Goal: Complete application form

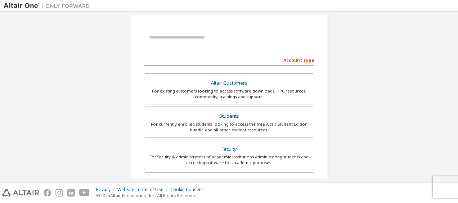
scroll to position [144, 0]
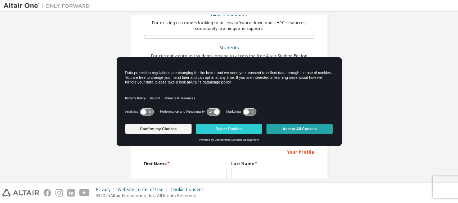
click at [301, 129] on button "Accept All Cookies" at bounding box center [299, 129] width 66 height 10
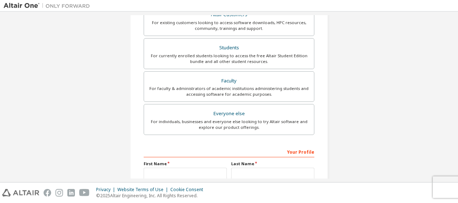
scroll to position [108, 0]
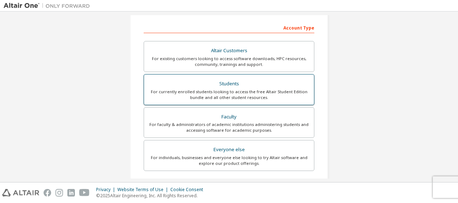
click at [258, 87] on div "Students" at bounding box center [228, 84] width 161 height 10
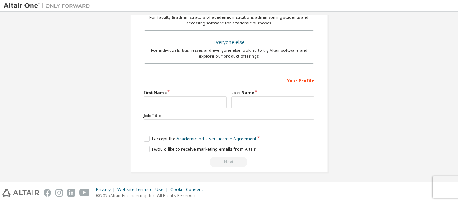
scroll to position [235, 0]
click at [160, 99] on input "text" at bounding box center [185, 102] width 83 height 12
type input "******"
type input "**********"
type input "********"
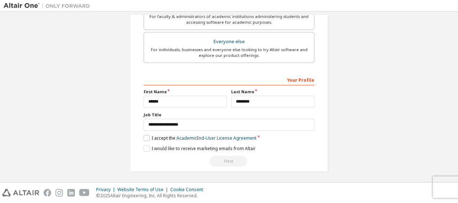
scroll to position [216, 0]
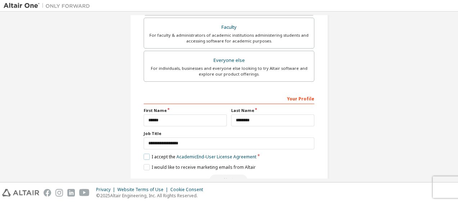
click at [150, 154] on label "I accept the Academic End-User License Agreement" at bounding box center [200, 157] width 113 height 6
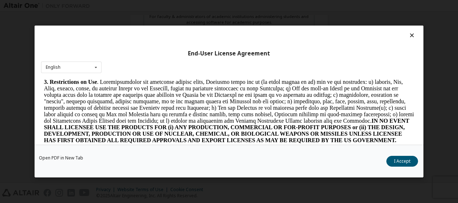
scroll to position [540, 0]
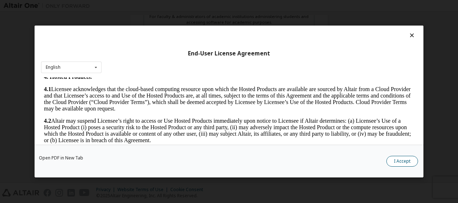
click at [401, 163] on button "I Accept" at bounding box center [402, 161] width 32 height 11
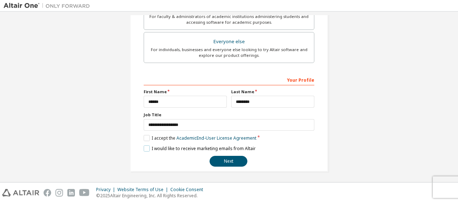
click at [144, 147] on label "I would like to receive marketing emails from Altair" at bounding box center [200, 148] width 112 height 6
click at [240, 160] on button "Next" at bounding box center [228, 161] width 38 height 11
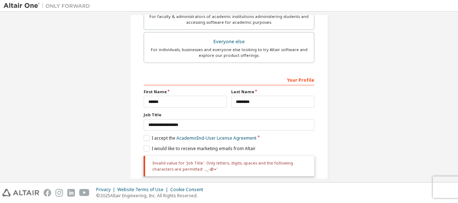
click at [367, 132] on div "**********" at bounding box center [229, 1] width 450 height 405
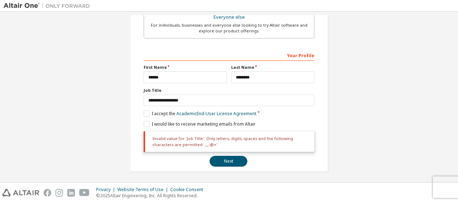
click at [227, 151] on div "Invalid value for 'Job Title'. Only letters, digits, spaces and the following c…" at bounding box center [229, 148] width 170 height 35
click at [226, 156] on button "Next" at bounding box center [228, 161] width 38 height 11
click at [232, 158] on button "Next" at bounding box center [228, 161] width 38 height 11
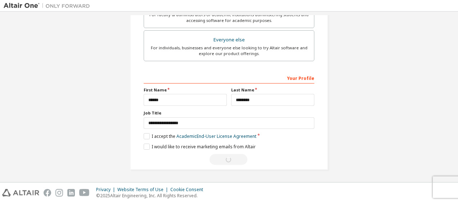
scroll to position [216, 0]
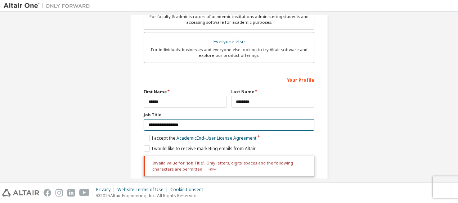
click at [211, 125] on input "**********" at bounding box center [229, 125] width 170 height 12
type input "*"
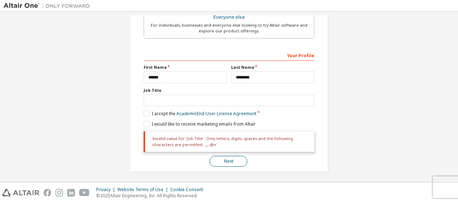
click at [224, 159] on button "Next" at bounding box center [228, 161] width 38 height 11
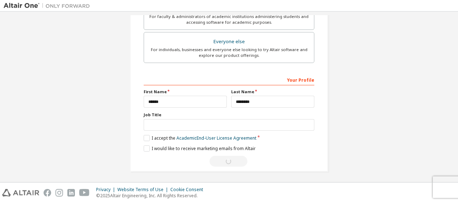
scroll to position [8, 0]
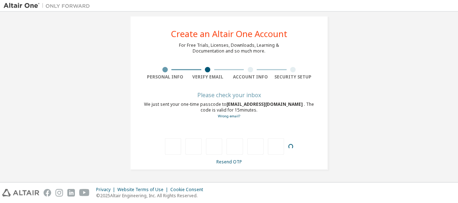
type input "*"
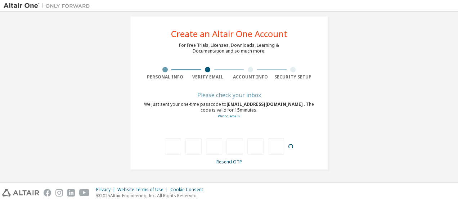
type input "*"
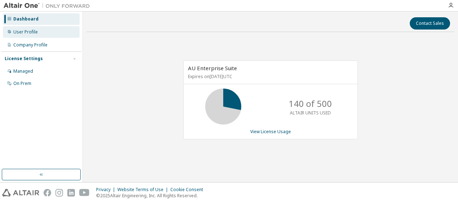
click at [9, 30] on icon at bounding box center [9, 31] width 3 height 3
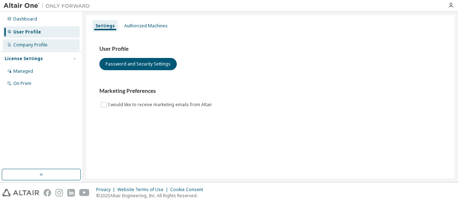
click at [32, 47] on div "Company Profile" at bounding box center [30, 45] width 34 height 6
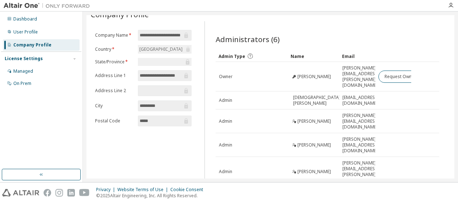
scroll to position [37, 0]
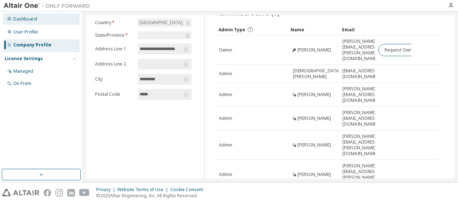
click at [29, 19] on div "Dashboard" at bounding box center [25, 19] width 24 height 6
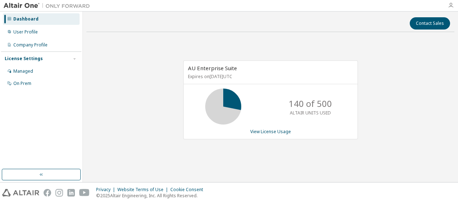
click at [450, 8] on icon "button" at bounding box center [450, 6] width 6 height 6
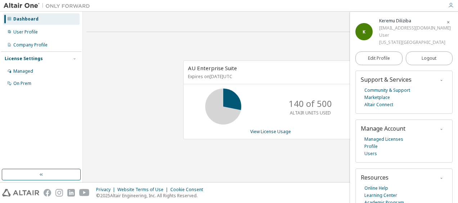
click at [450, 8] on icon "button" at bounding box center [450, 6] width 6 height 6
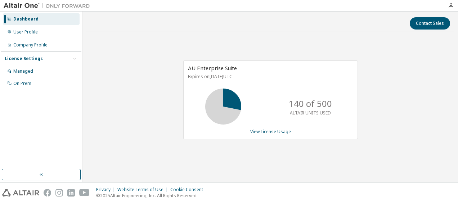
click at [21, 6] on img at bounding box center [49, 5] width 90 height 7
click at [20, 43] on div "Company Profile" at bounding box center [30, 45] width 34 height 6
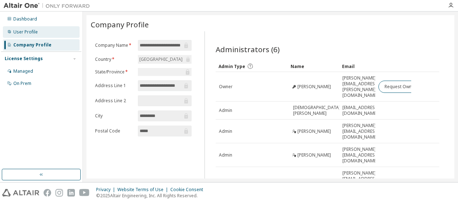
click at [41, 32] on div "User Profile" at bounding box center [41, 32] width 77 height 12
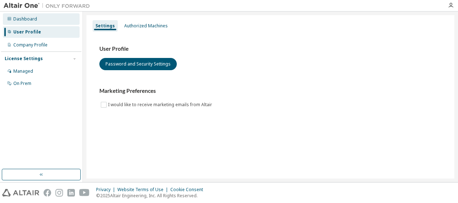
click at [41, 19] on div "Dashboard" at bounding box center [41, 19] width 77 height 12
